Goal: Information Seeking & Learning: Learn about a topic

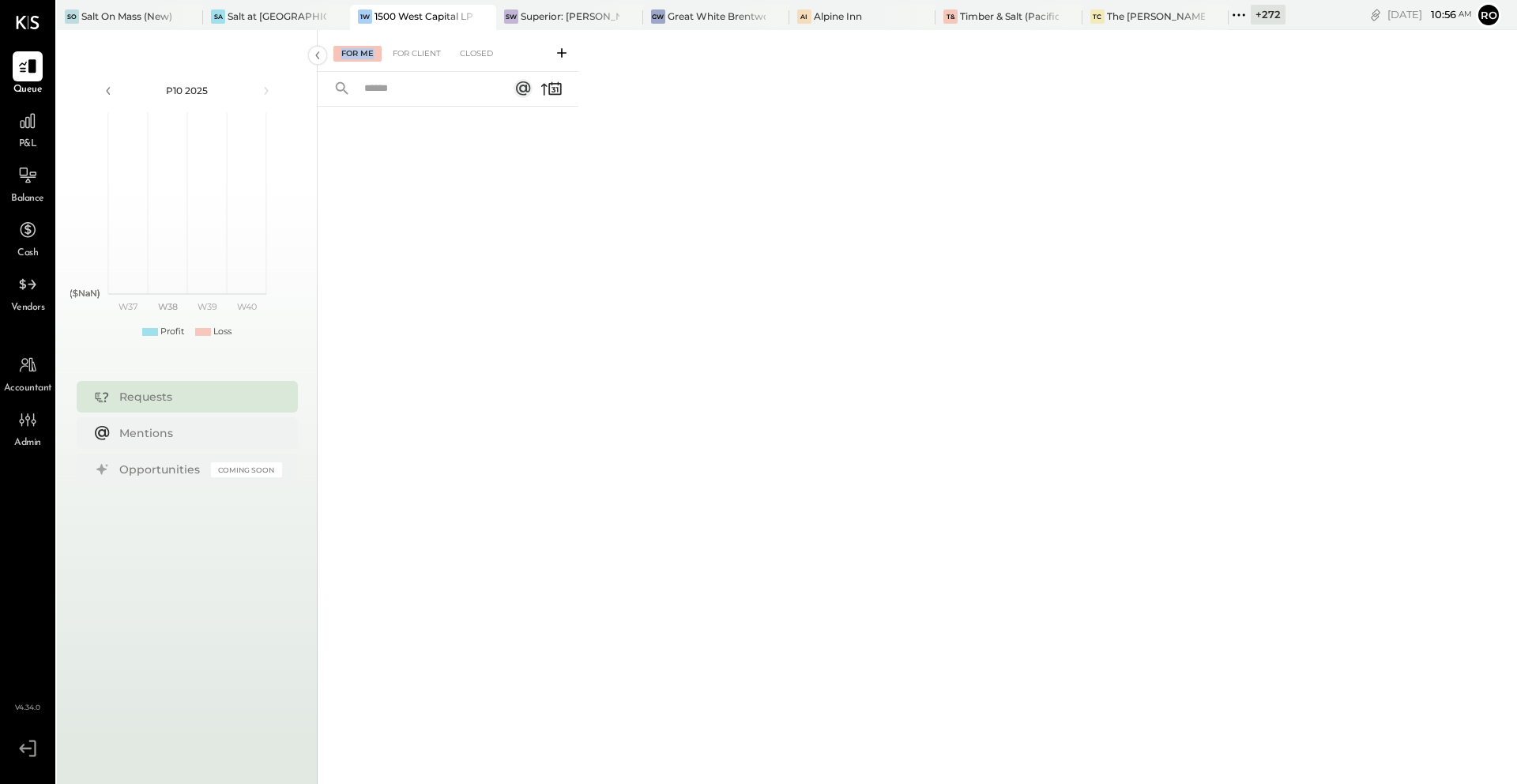
drag, startPoint x: 320, startPoint y: 57, endPoint x: 333, endPoint y: 58, distance: 13.0
click at [335, 59] on div "For Me For Client Closed" at bounding box center [917, 422] width 1199 height 784
click at [322, 58] on icon at bounding box center [318, 55] width 18 height 28
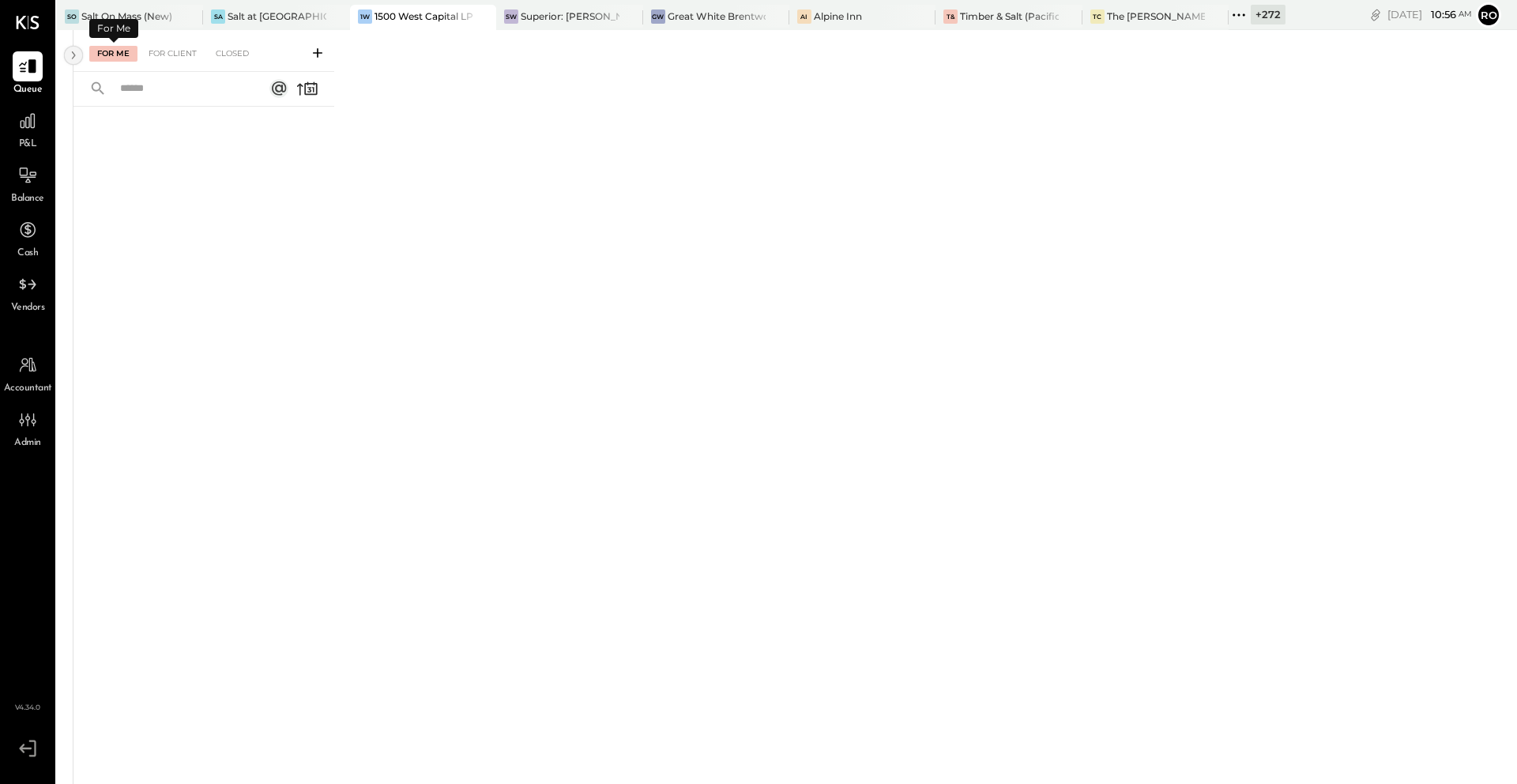
click at [71, 55] on icon at bounding box center [73, 55] width 18 height 28
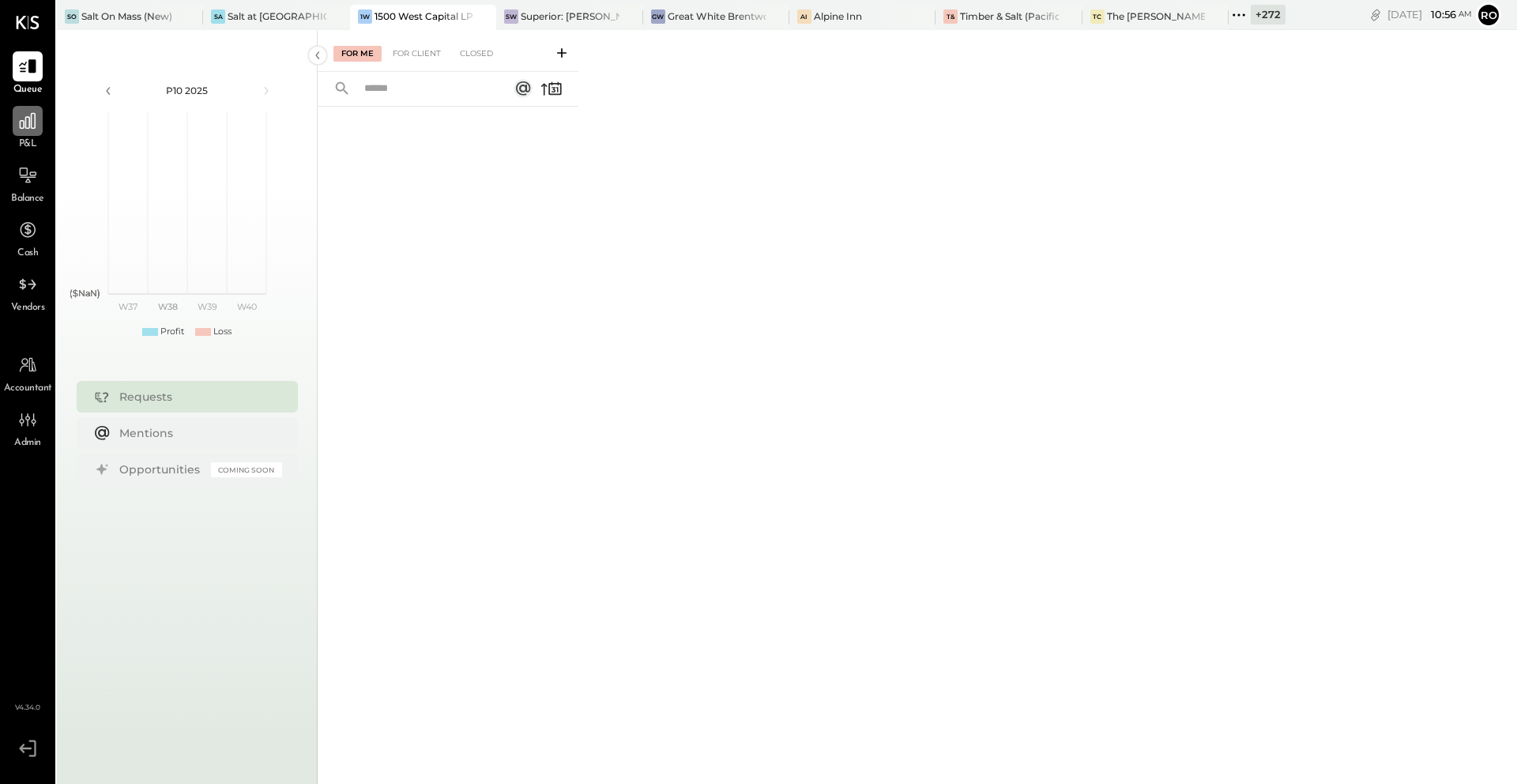
click at [24, 126] on icon at bounding box center [28, 121] width 21 height 21
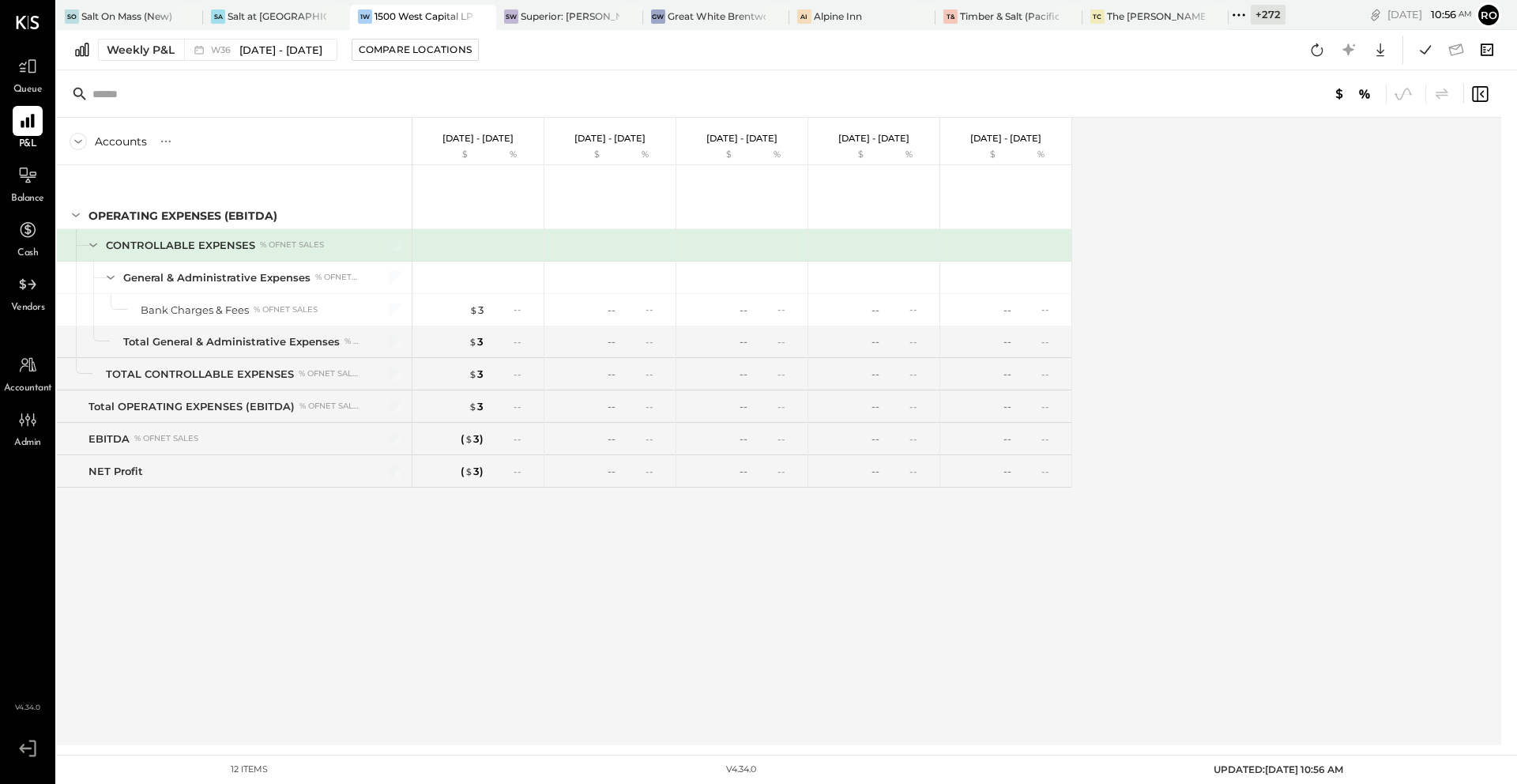
click at [1483, 52] on icon at bounding box center [1487, 50] width 21 height 21
click at [1188, 78] on div at bounding box center [779, 94] width 1444 height 48
click at [1481, 96] on icon at bounding box center [1481, 94] width 4 height 7
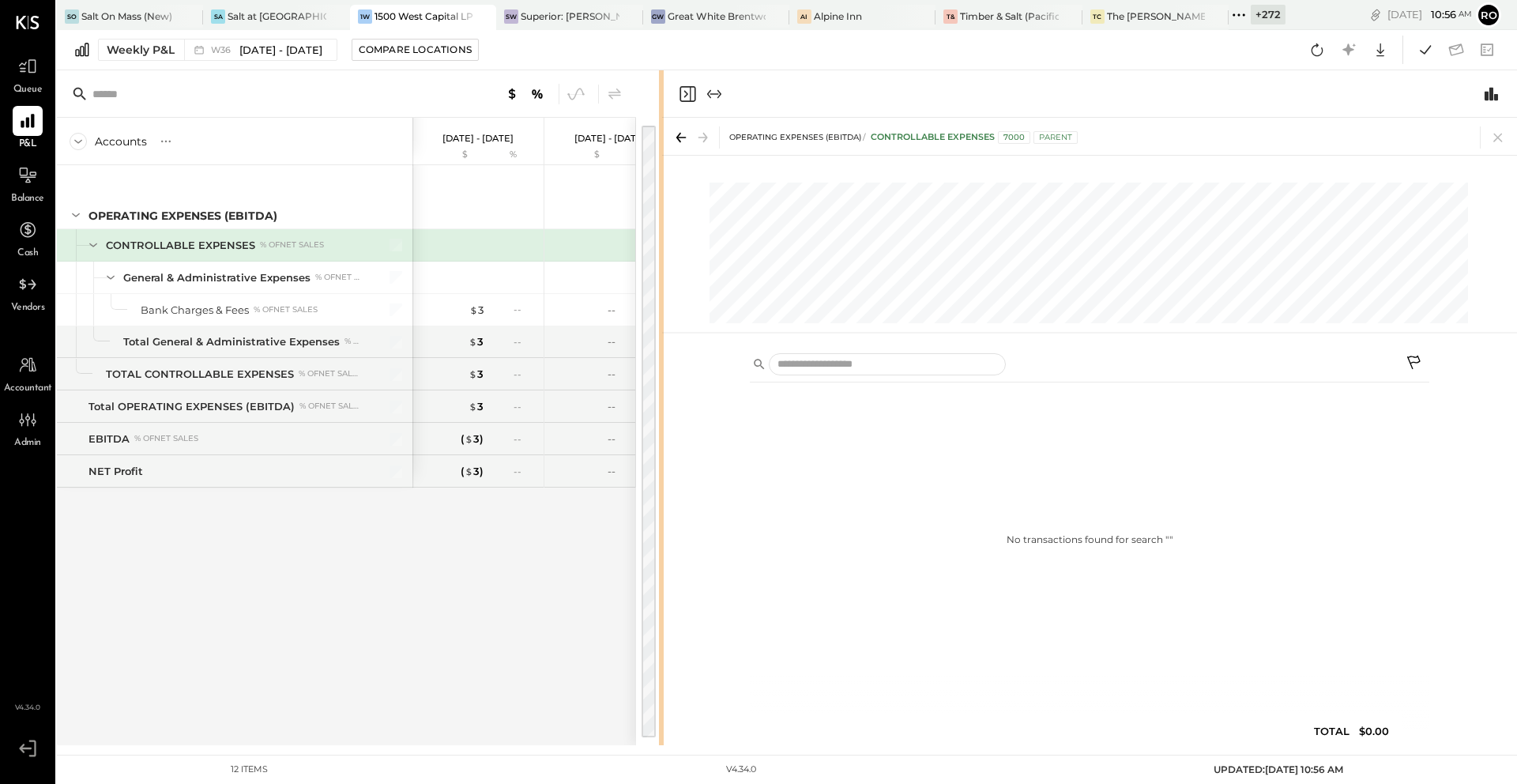
drag, startPoint x: 673, startPoint y: 370, endPoint x: 662, endPoint y: 376, distance: 12.5
click at [662, 376] on div "Accounts S % GL [DATE] - [DATE] $ % [DATE] - [DATE] $ % [DATE] - [DATE] $ % [DA…" at bounding box center [787, 407] width 1460 height 674
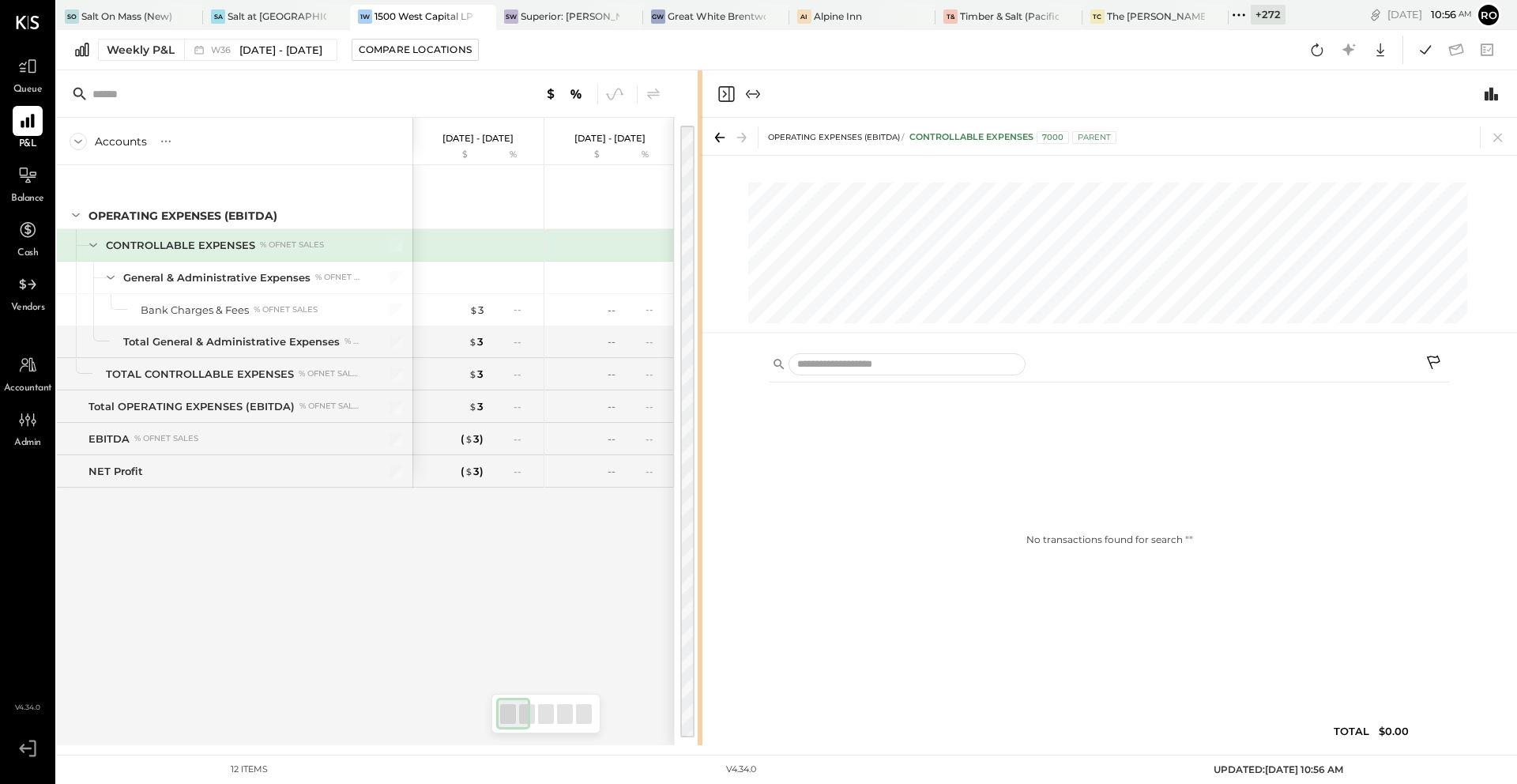
drag, startPoint x: 659, startPoint y: 395, endPoint x: 699, endPoint y: 394, distance: 40.0
click at [699, 394] on div at bounding box center [700, 407] width 5 height 674
click at [27, 74] on icon at bounding box center [28, 67] width 21 height 21
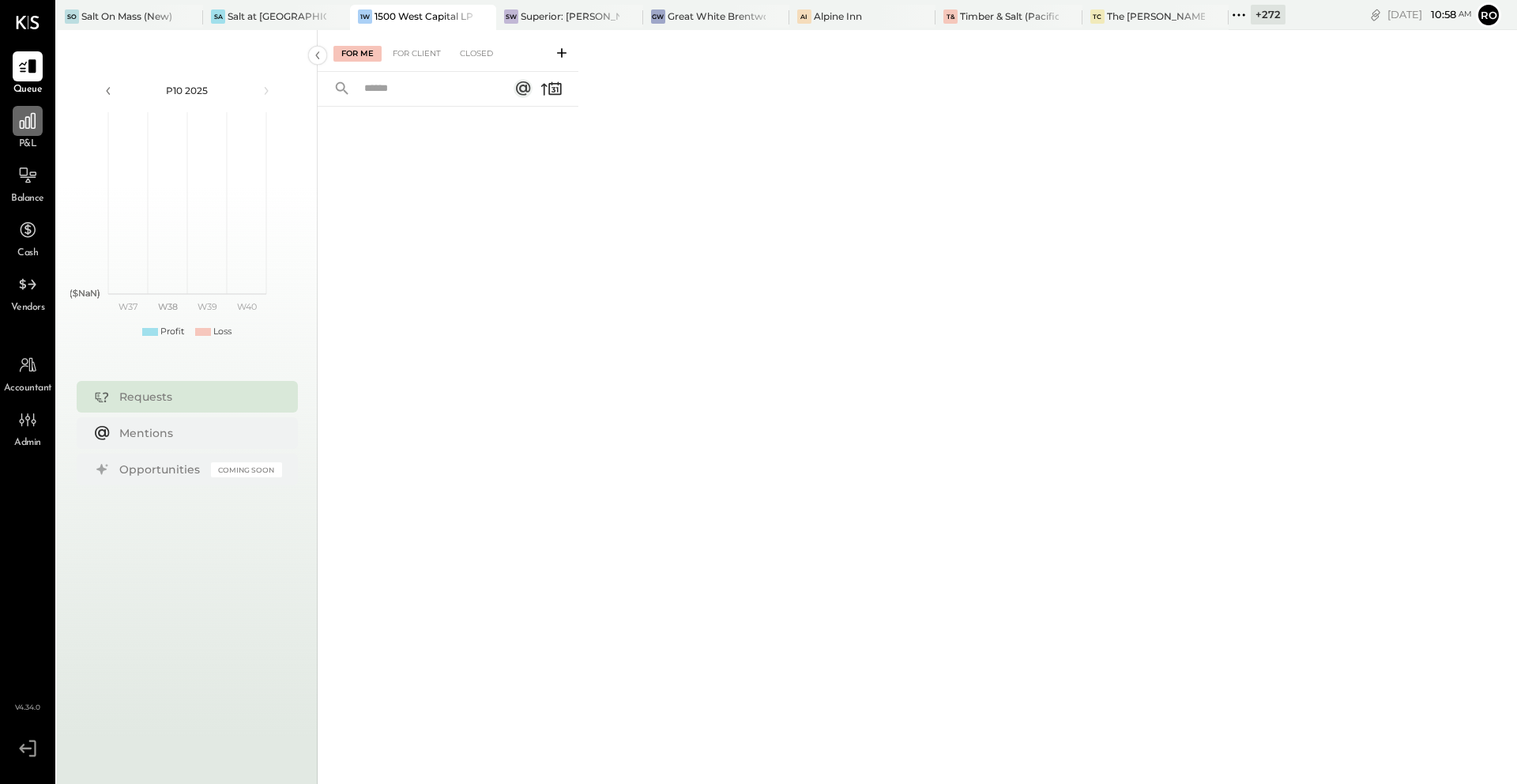
click at [27, 135] on div at bounding box center [27, 121] width 30 height 30
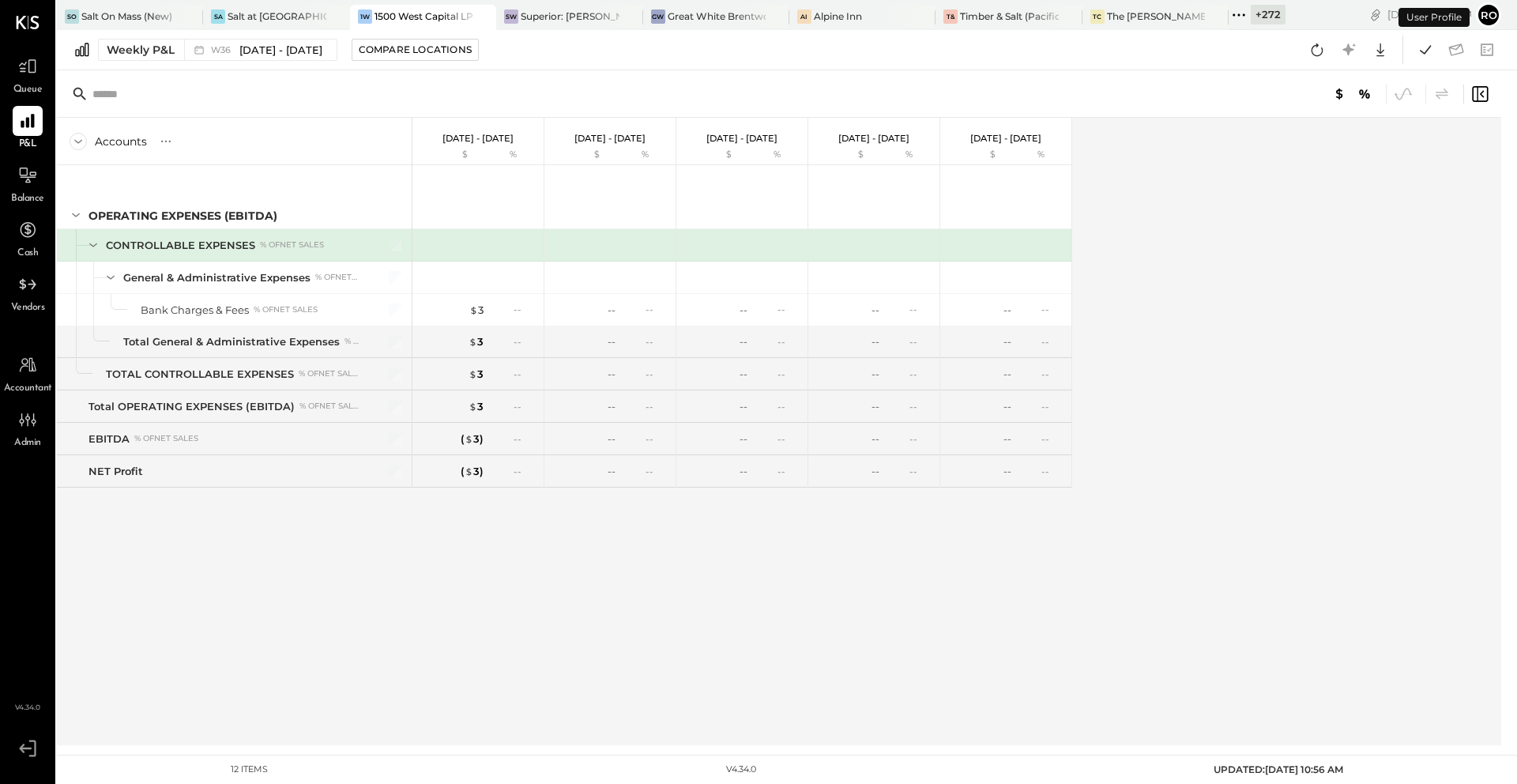
click at [1485, 92] on icon at bounding box center [1480, 94] width 19 height 19
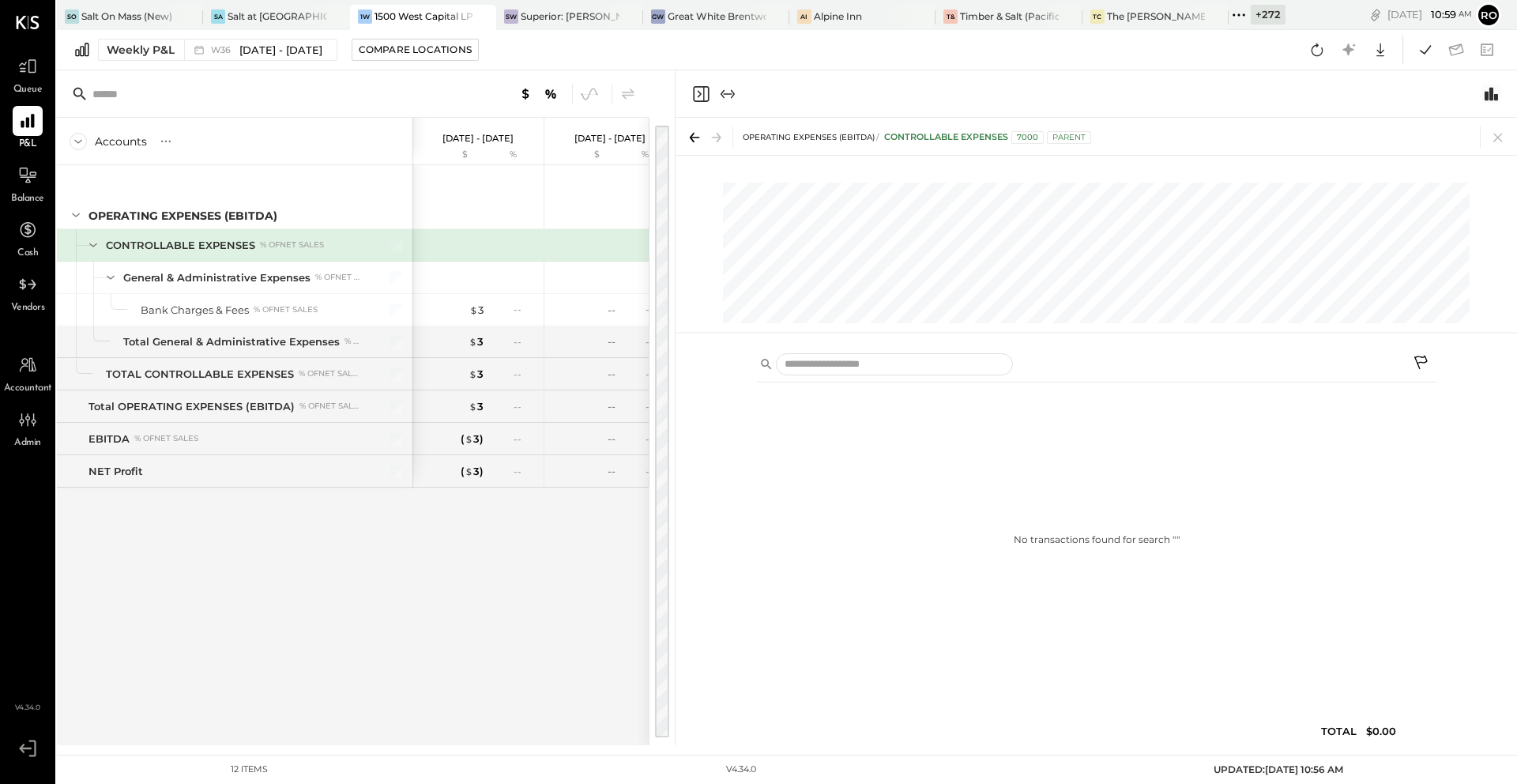
click at [1490, 97] on icon "Switch to Chart module" at bounding box center [1491, 94] width 13 height 13
click at [1488, 94] on icon "Switch to Chart module" at bounding box center [1491, 94] width 13 height 13
